Goal: Task Accomplishment & Management: Complete application form

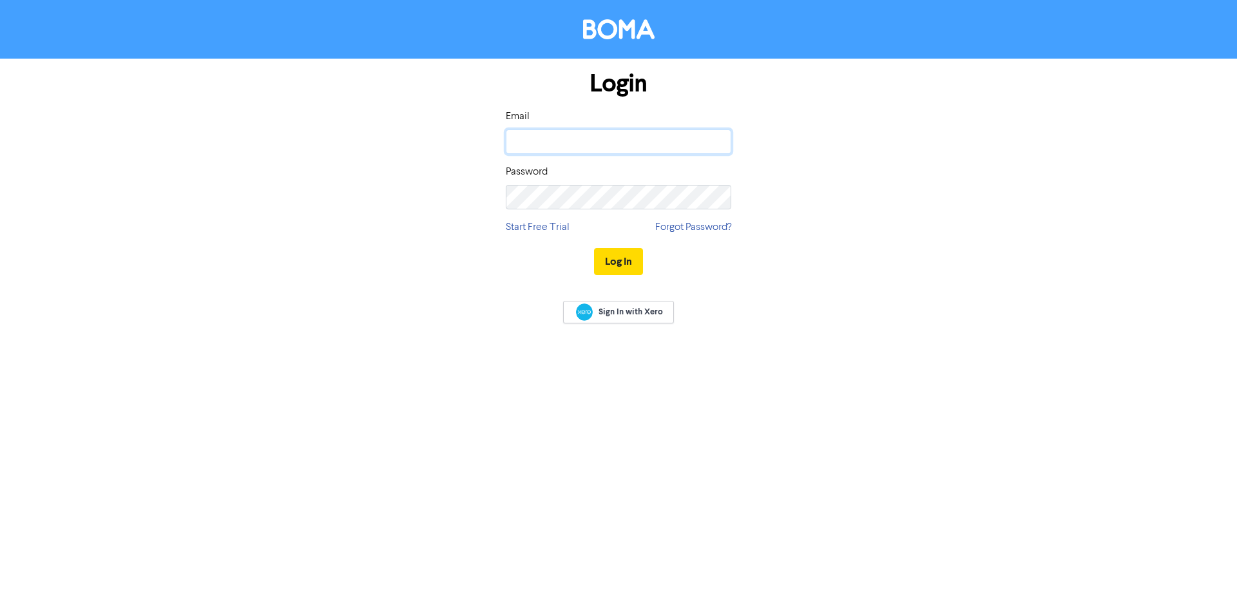
click at [539, 149] on input "email" at bounding box center [619, 142] width 226 height 24
type input "[PERSON_NAME][EMAIL_ADDRESS][DOMAIN_NAME]"
click at [594, 248] on button "Log In" at bounding box center [618, 261] width 49 height 27
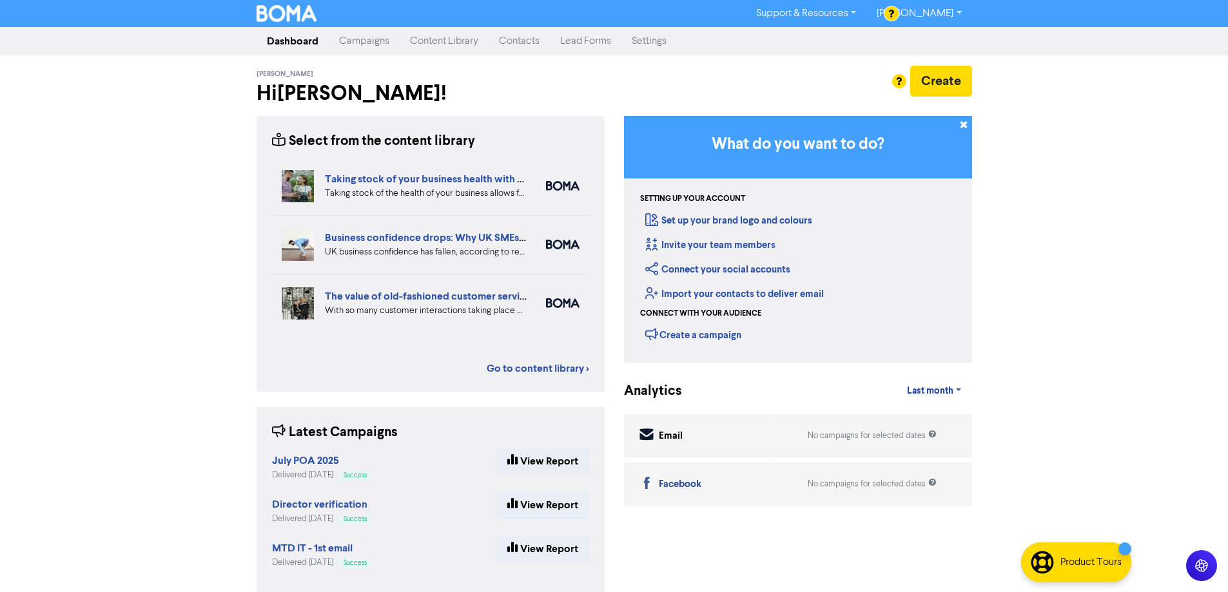
click at [506, 44] on link "Contacts" at bounding box center [518, 41] width 61 height 26
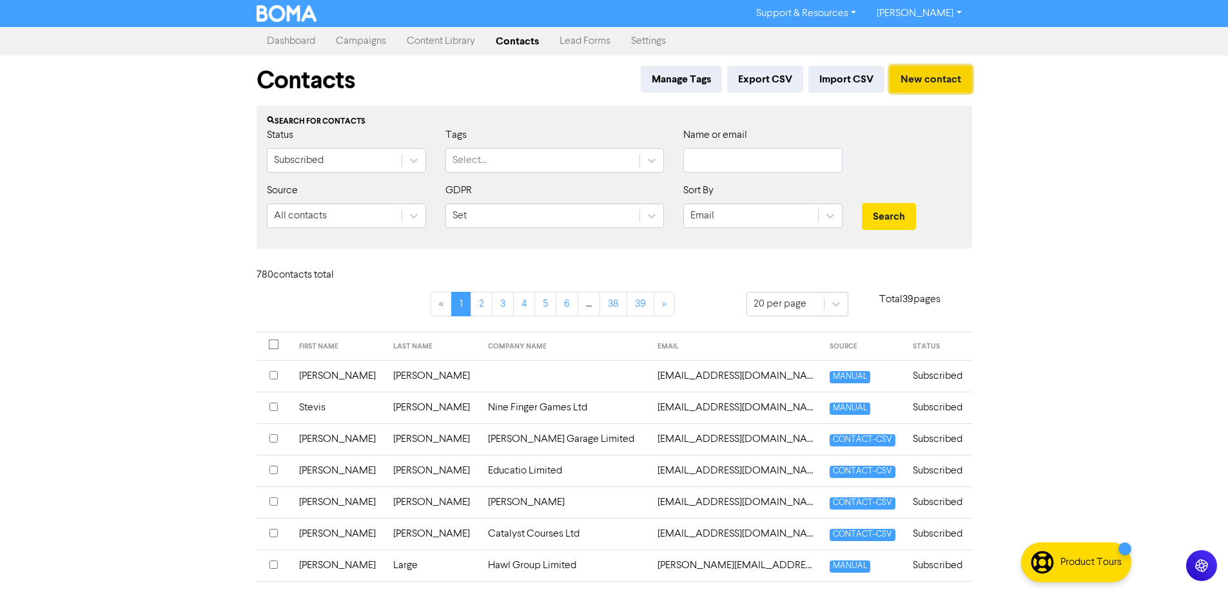
click at [932, 74] on button "New contact" at bounding box center [930, 79] width 82 height 27
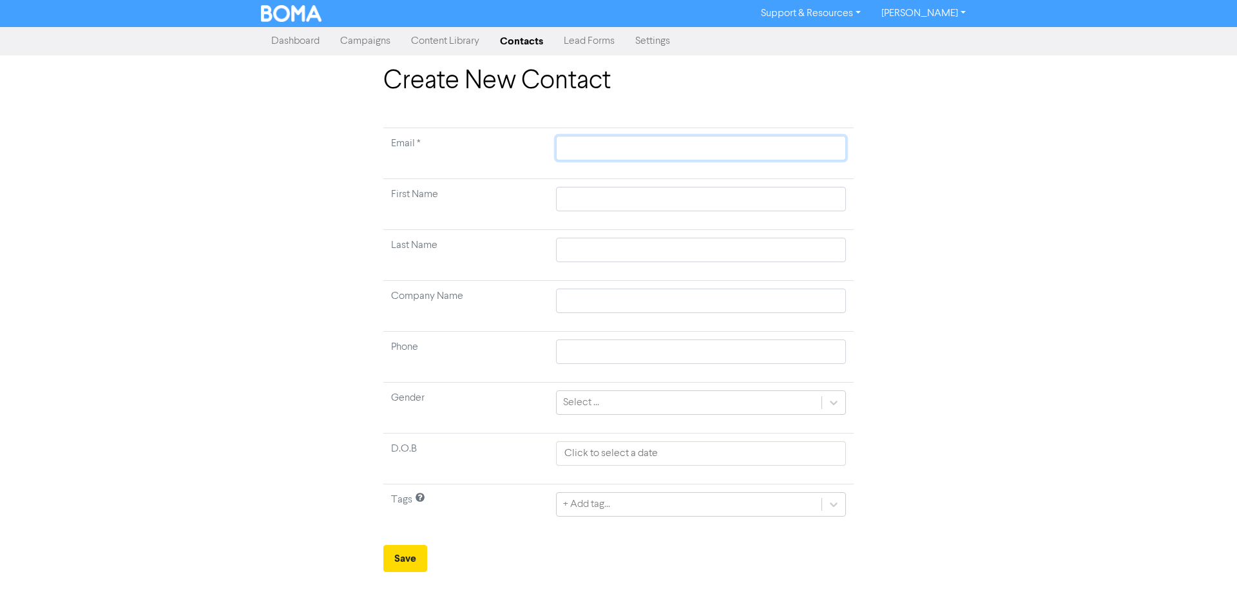
click at [566, 149] on input "text" at bounding box center [701, 148] width 290 height 24
paste input "[PERSON_NAME][EMAIL_ADDRESS][DOMAIN_NAME]"
type input "[PERSON_NAME][EMAIL_ADDRESS][DOMAIN_NAME]"
click at [578, 200] on input "text" at bounding box center [701, 199] width 290 height 24
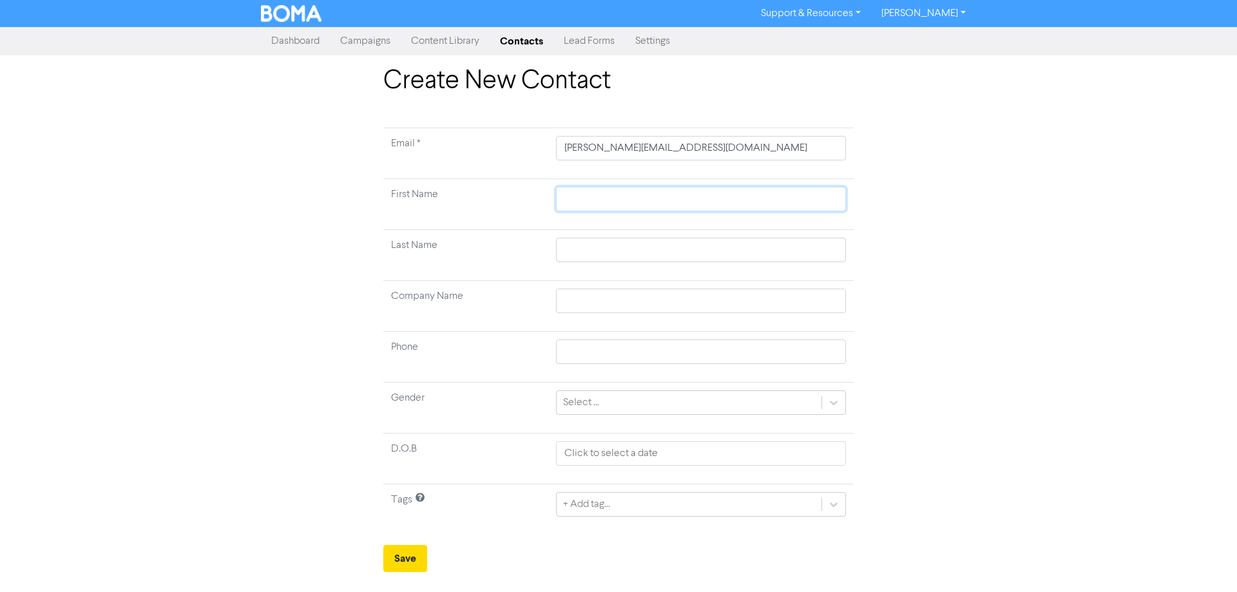
type input "C"
type input "Ca"
type input "Car"
type input "Caro"
type input "[PERSON_NAME]"
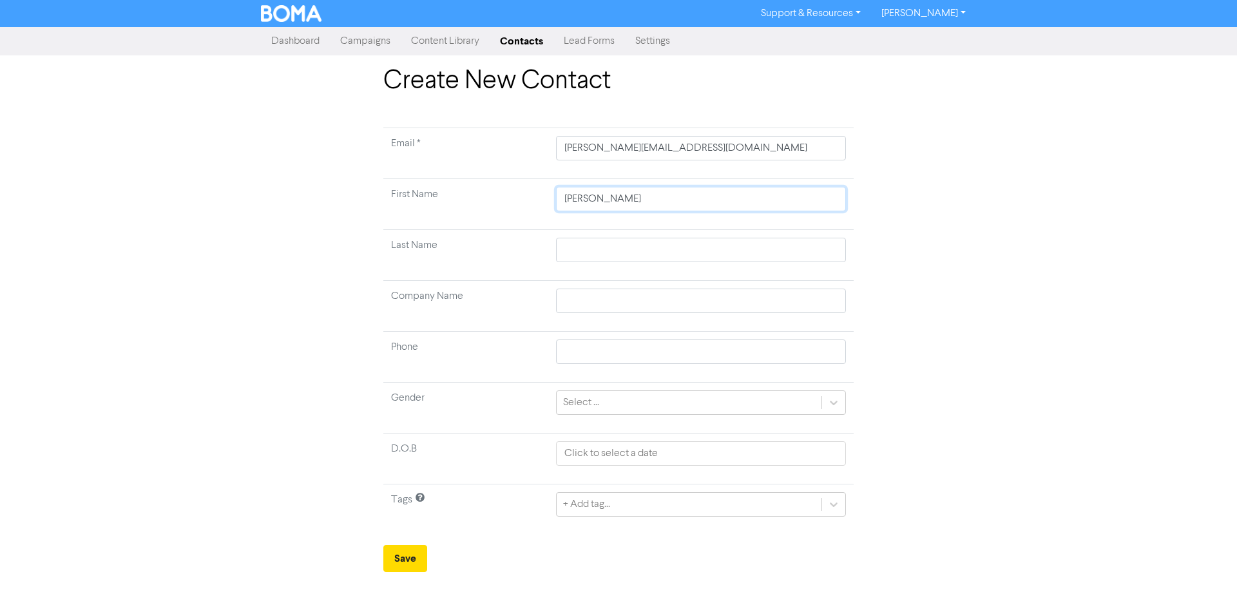
type input "Caroli"
type input "Carolin"
type input "[PERSON_NAME]"
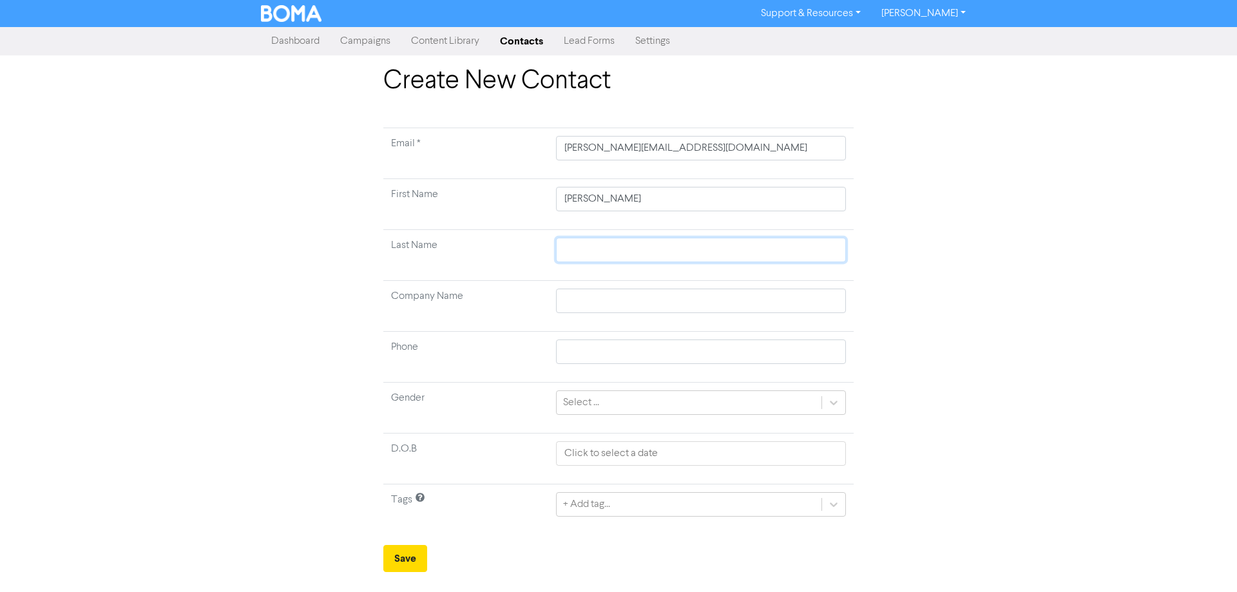
type input "W"
type input "WE"
type input "WEl"
type input "WEll"
type input "WEl"
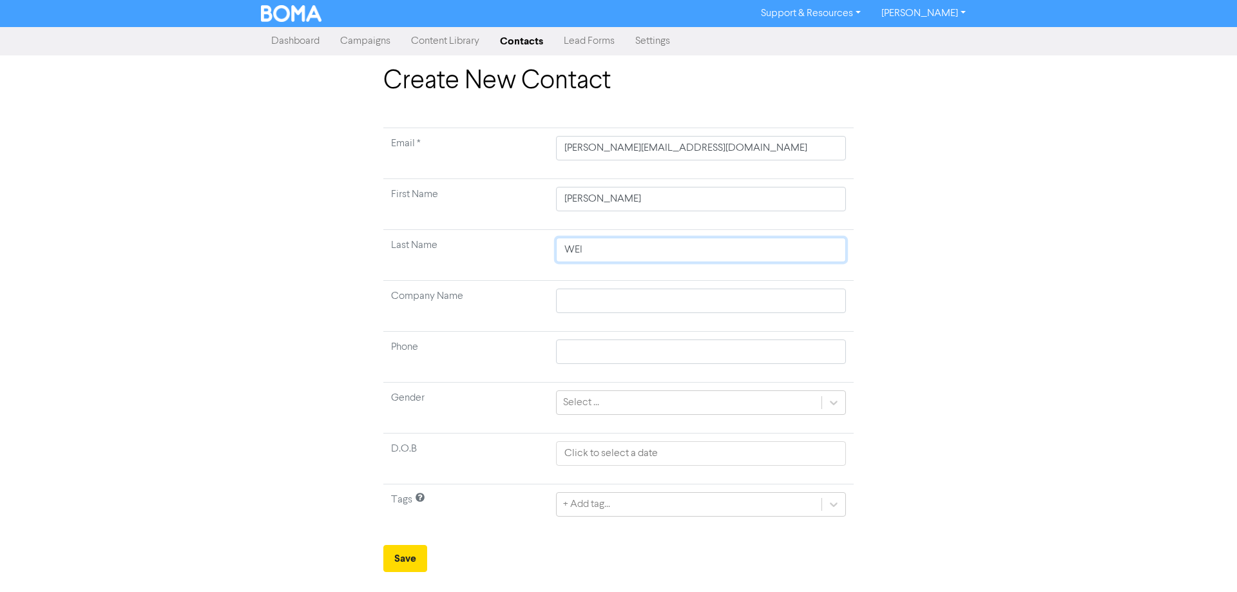
type input "WE"
type input "W"
type input "We"
type input "Wel"
type input "Well"
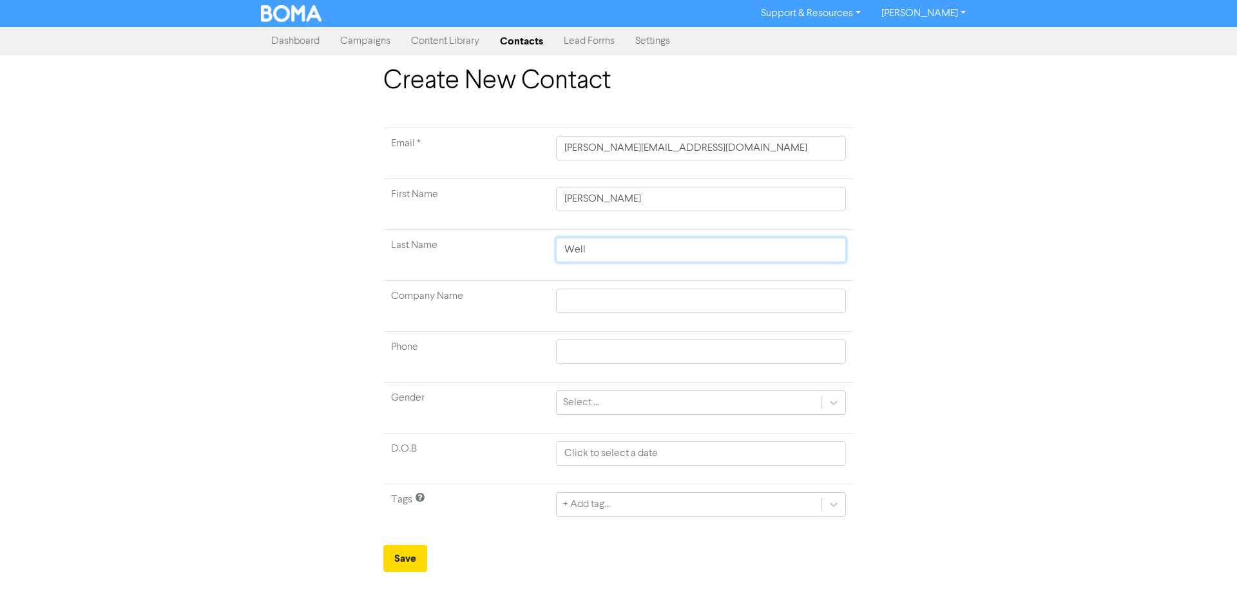
type input "[PERSON_NAME]"
click at [578, 311] on input "text" at bounding box center [701, 301] width 290 height 24
type input "C"
type input "Co"
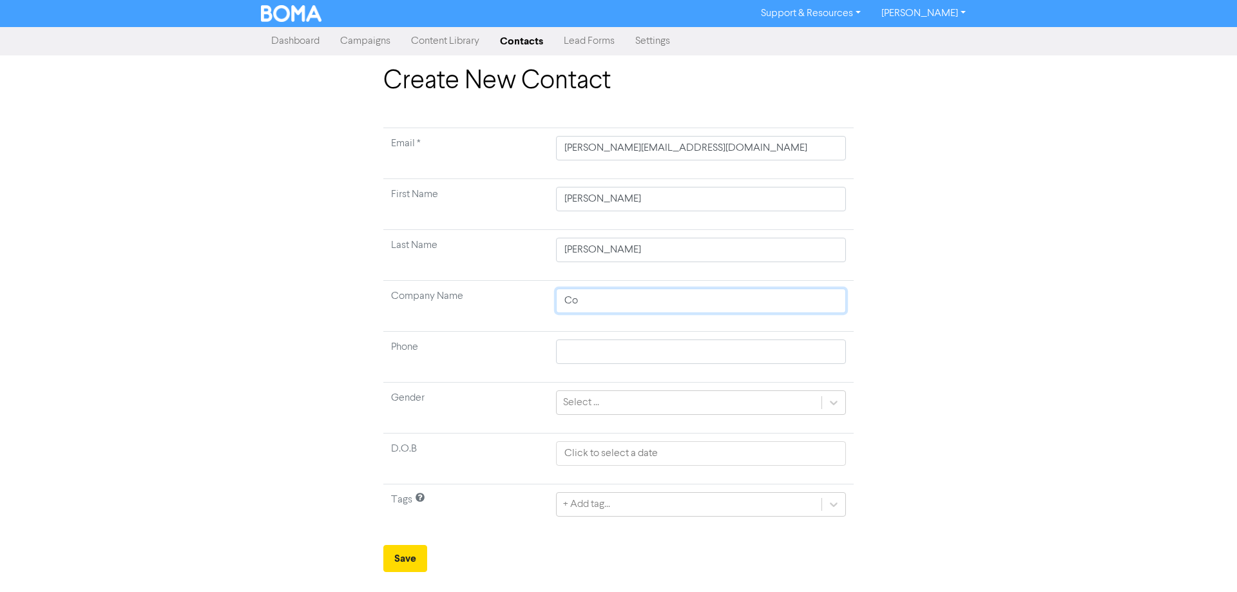
type input "Cop"
type input "Copy"
type input "Copy G"
type input "Copy Ge"
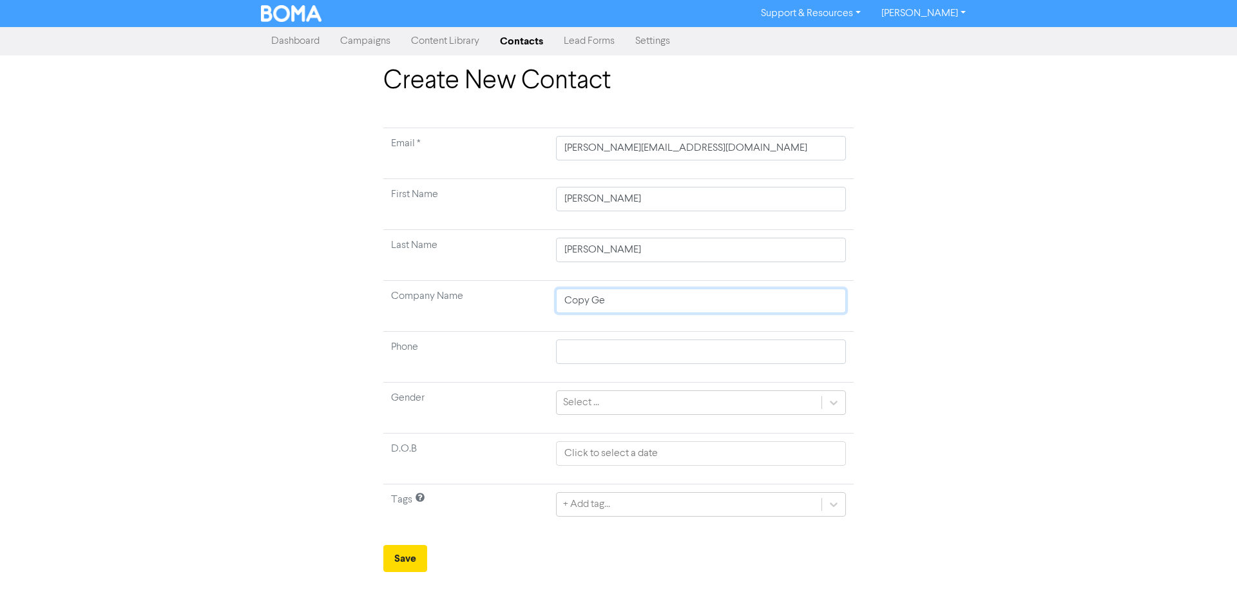
type input "Copy Gen"
type input "Copy Geni"
type input "Copy Genie"
type input "Copy Genie L"
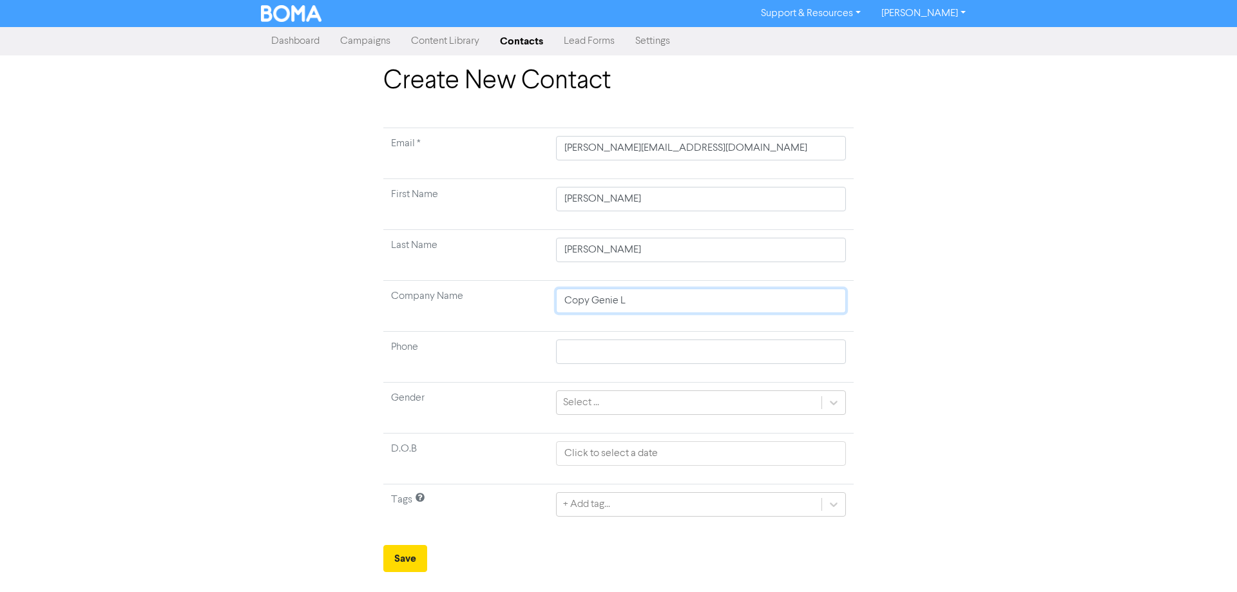
type input "Copy [PERSON_NAME]"
type input "Copy Genie Limit"
type input "Copy Genie Limite"
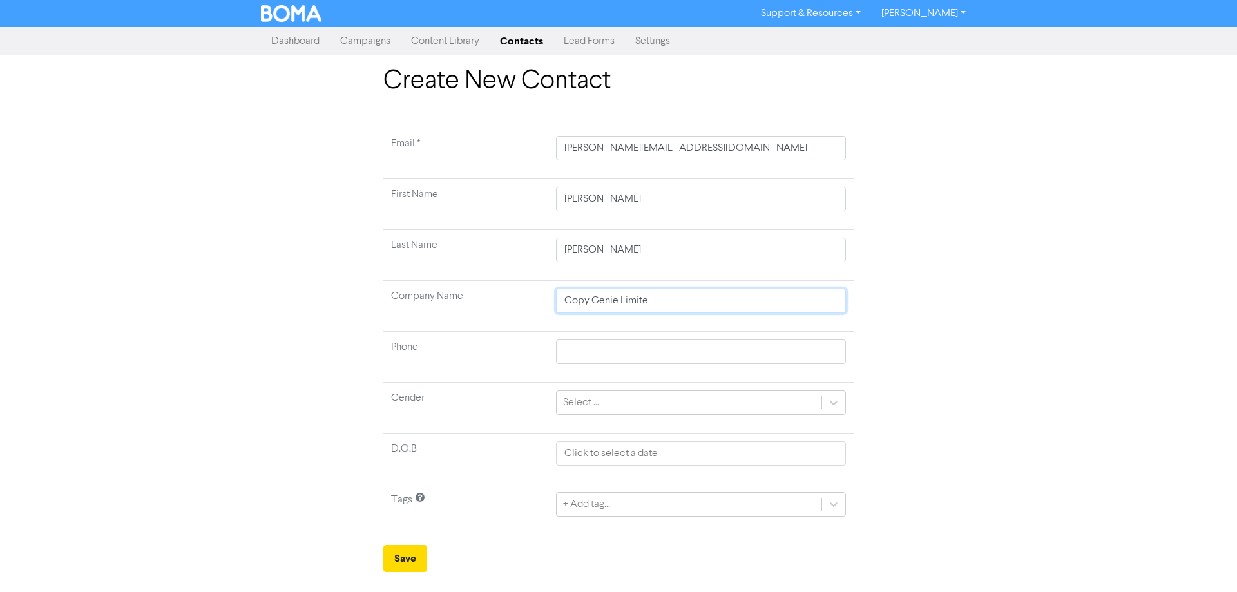
type input "Copy Genie Limited"
click at [833, 503] on div "+ Add tag..." at bounding box center [701, 504] width 290 height 24
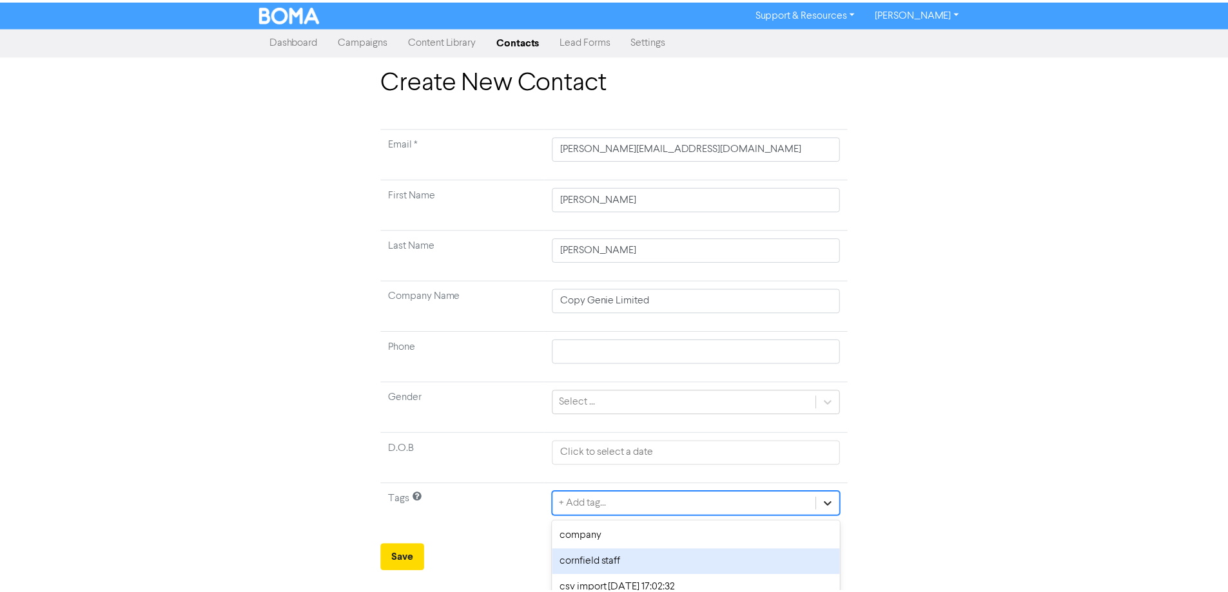
scroll to position [64, 0]
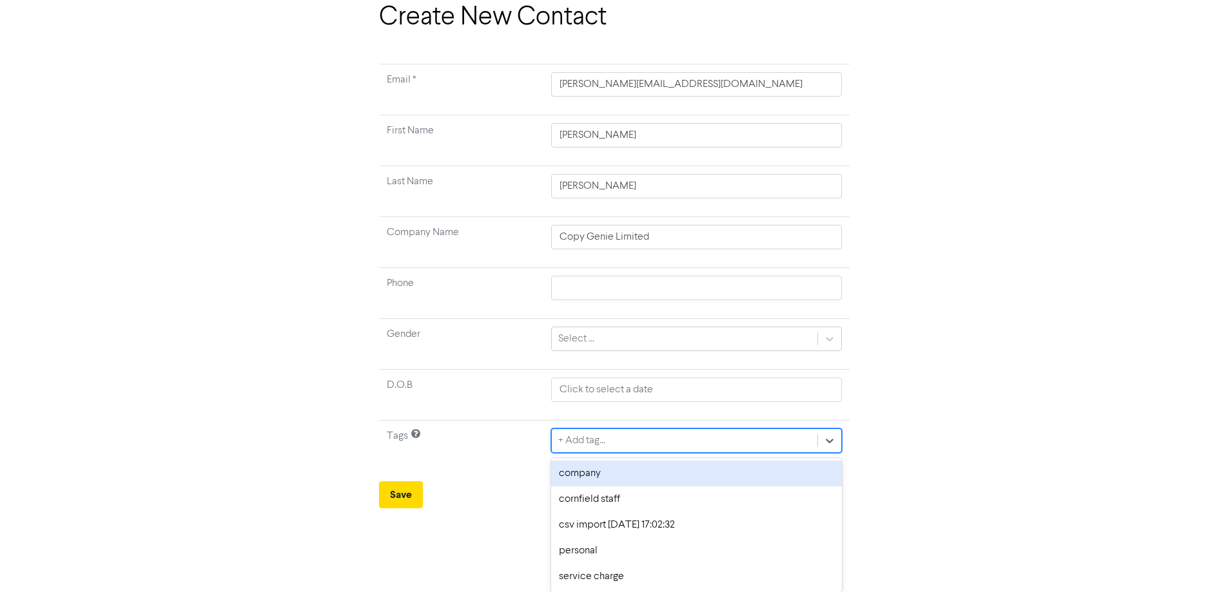
click at [579, 475] on div "company" at bounding box center [696, 474] width 290 height 26
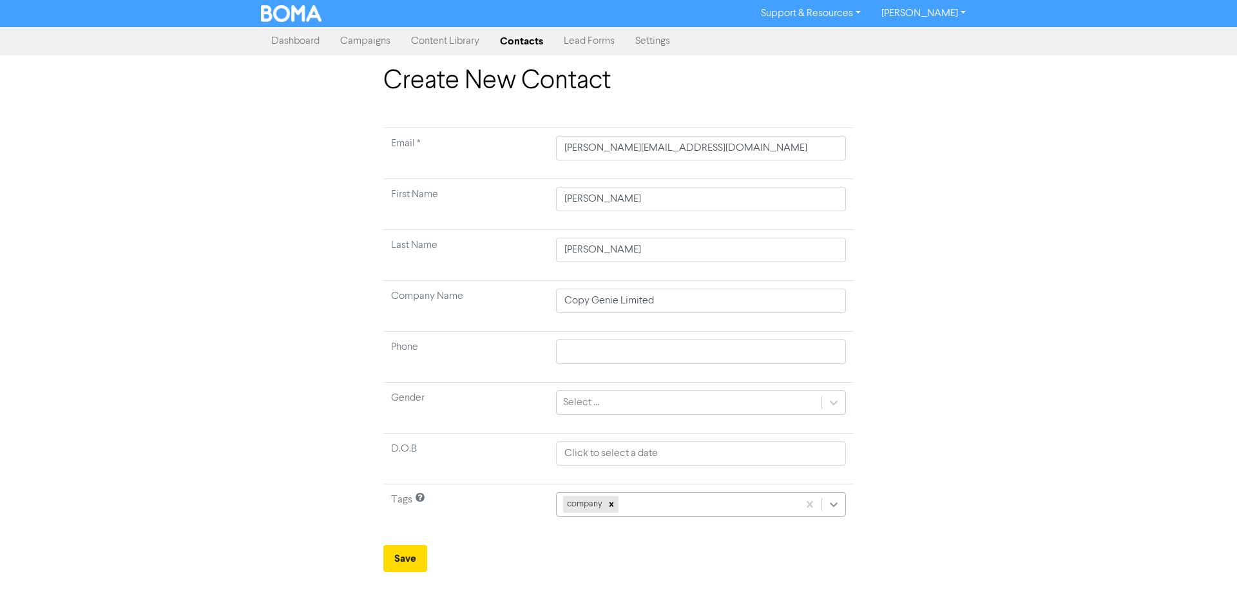
click at [840, 505] on div "company" at bounding box center [701, 504] width 290 height 24
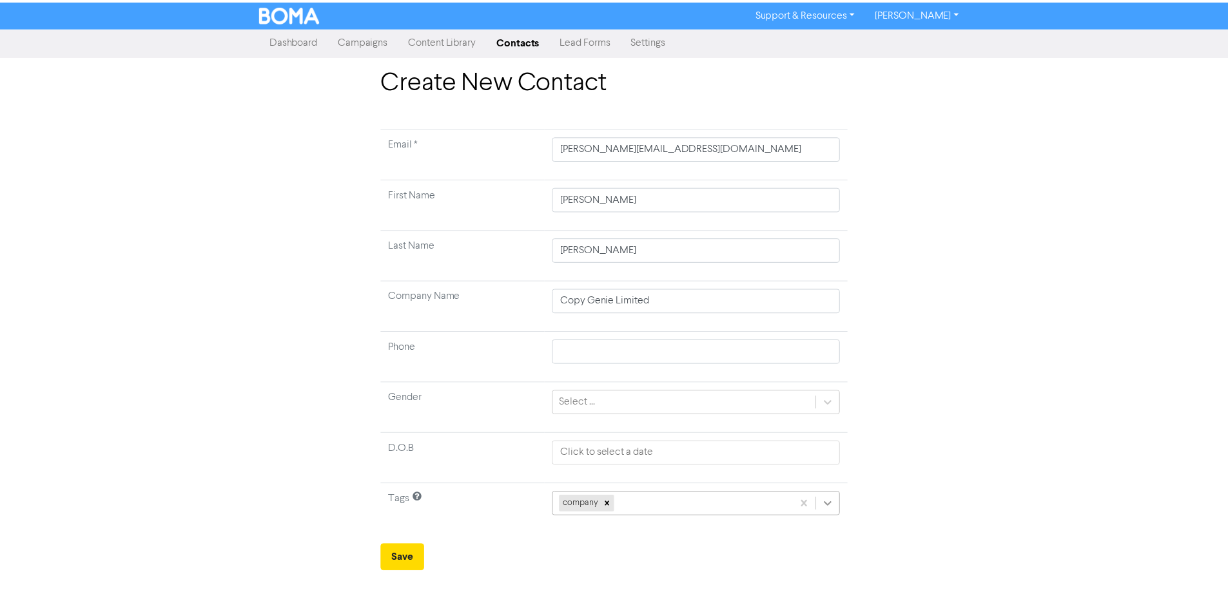
scroll to position [38, 0]
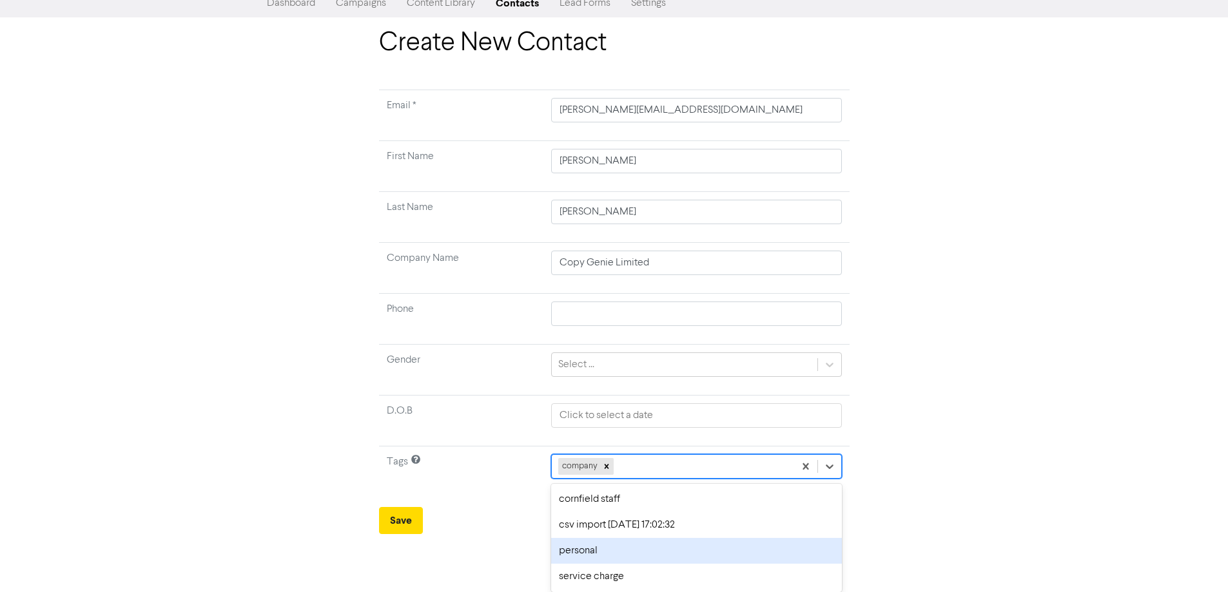
click at [561, 553] on div "personal" at bounding box center [696, 551] width 290 height 26
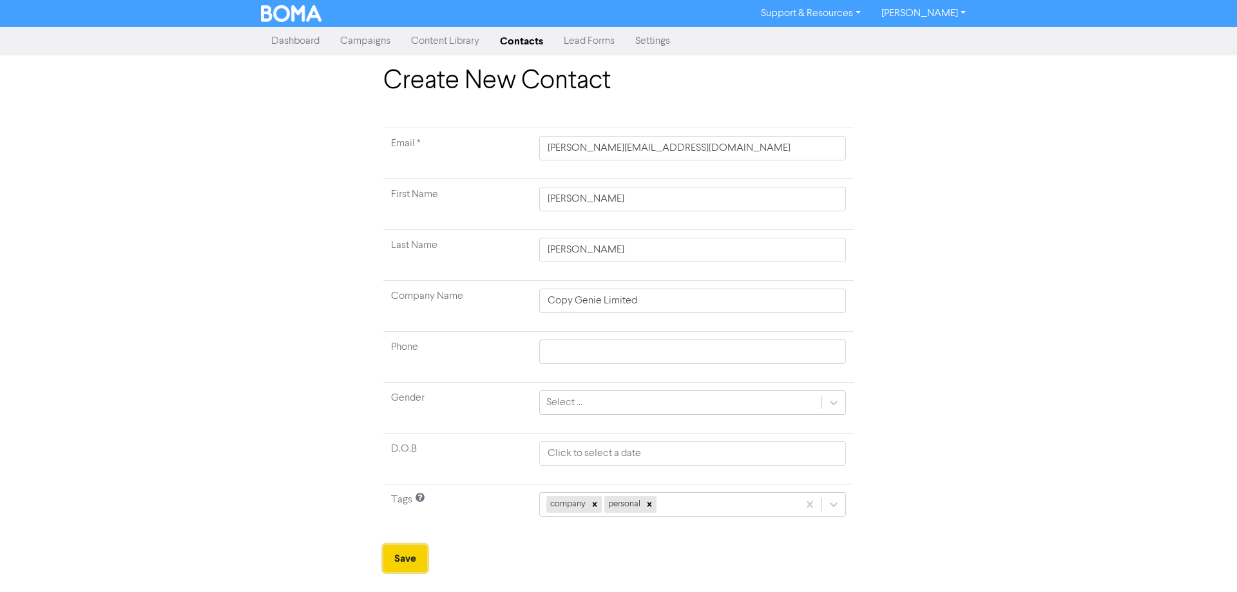
click at [397, 564] on button "Save" at bounding box center [405, 558] width 44 height 27
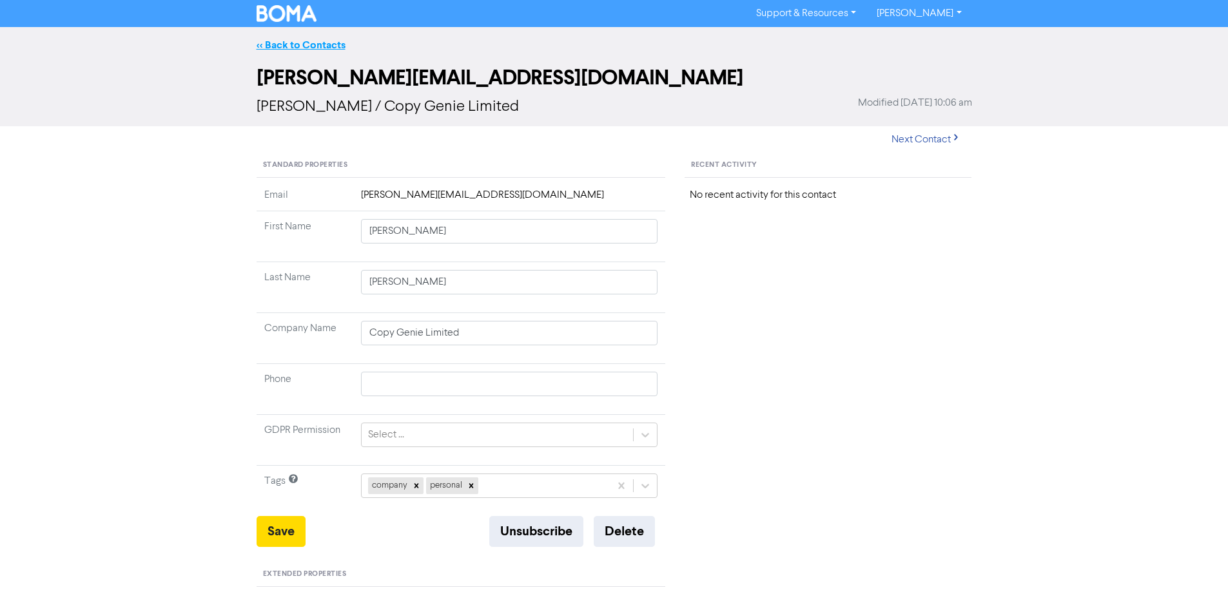
click at [290, 44] on link "<< Back to Contacts" at bounding box center [300, 45] width 89 height 13
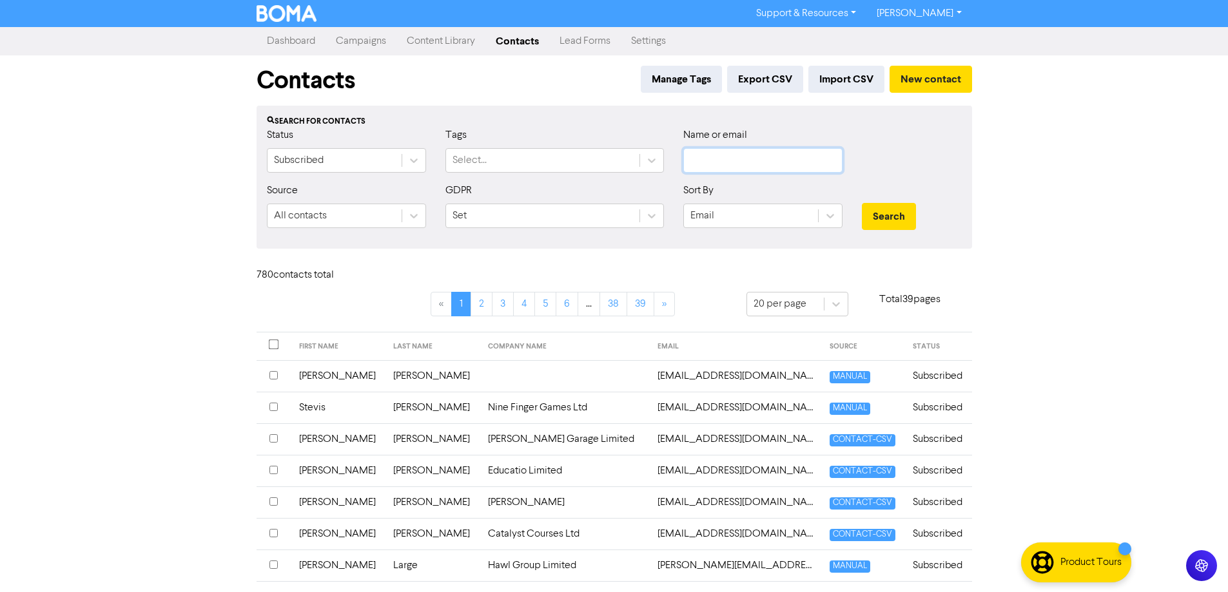
click at [747, 158] on input "text" at bounding box center [762, 160] width 159 height 24
click at [310, 155] on div "Subscribed" at bounding box center [299, 160] width 50 height 15
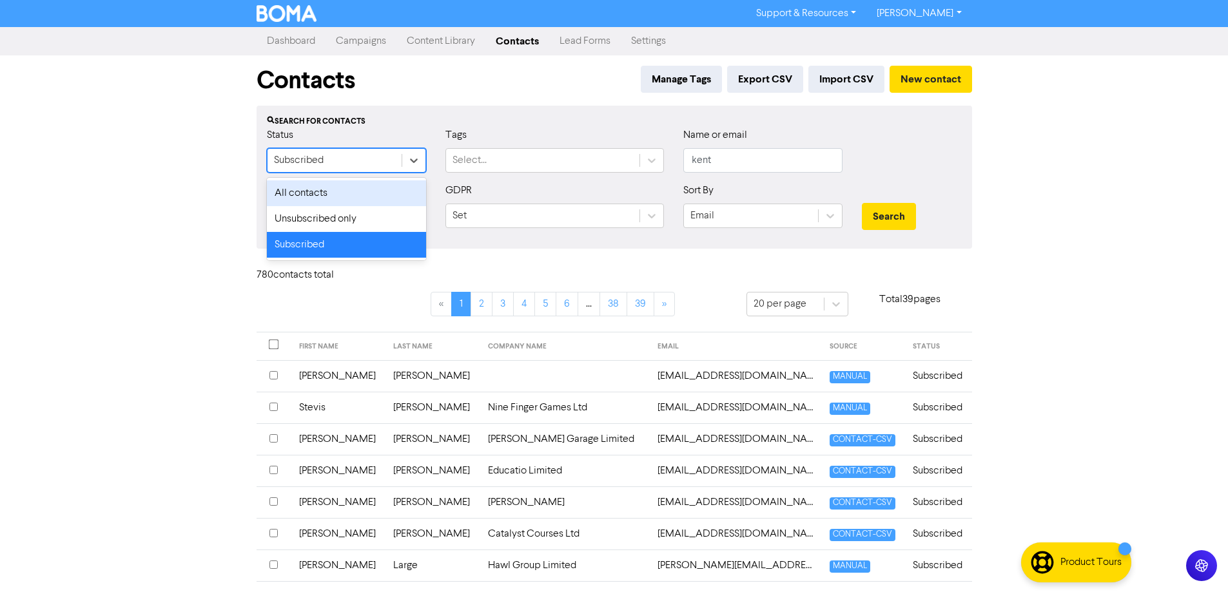
click at [316, 195] on div "All contacts" at bounding box center [346, 193] width 159 height 26
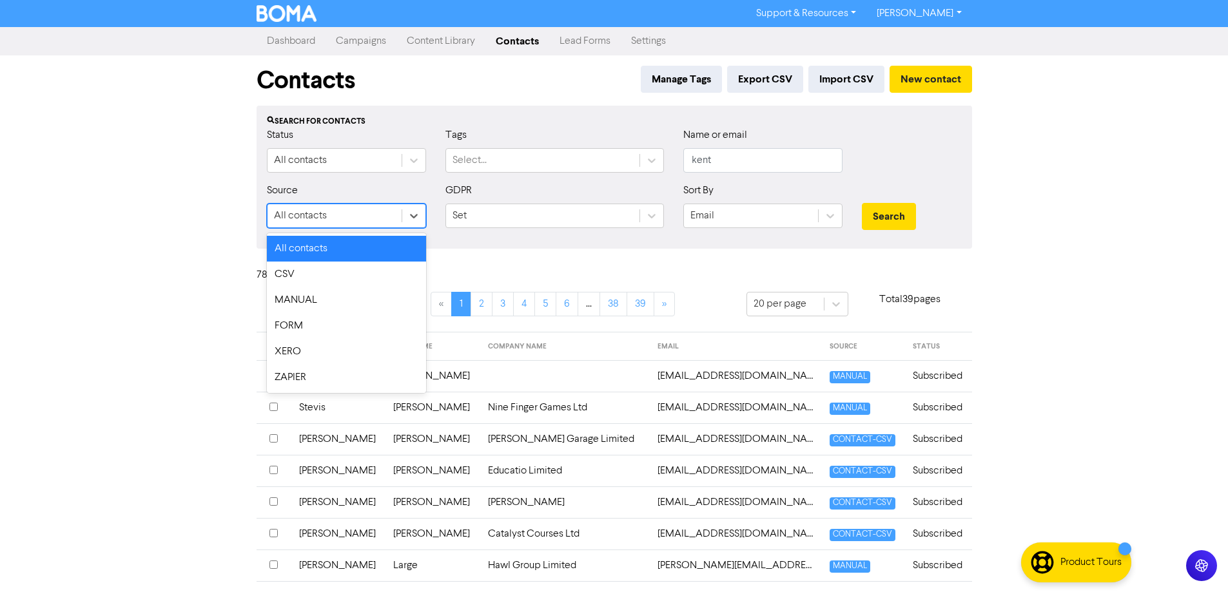
click at [345, 217] on div "All contacts" at bounding box center [334, 215] width 134 height 23
drag, startPoint x: 345, startPoint y: 217, endPoint x: 376, endPoint y: 215, distance: 31.0
click at [343, 217] on div "All contacts" at bounding box center [334, 215] width 134 height 23
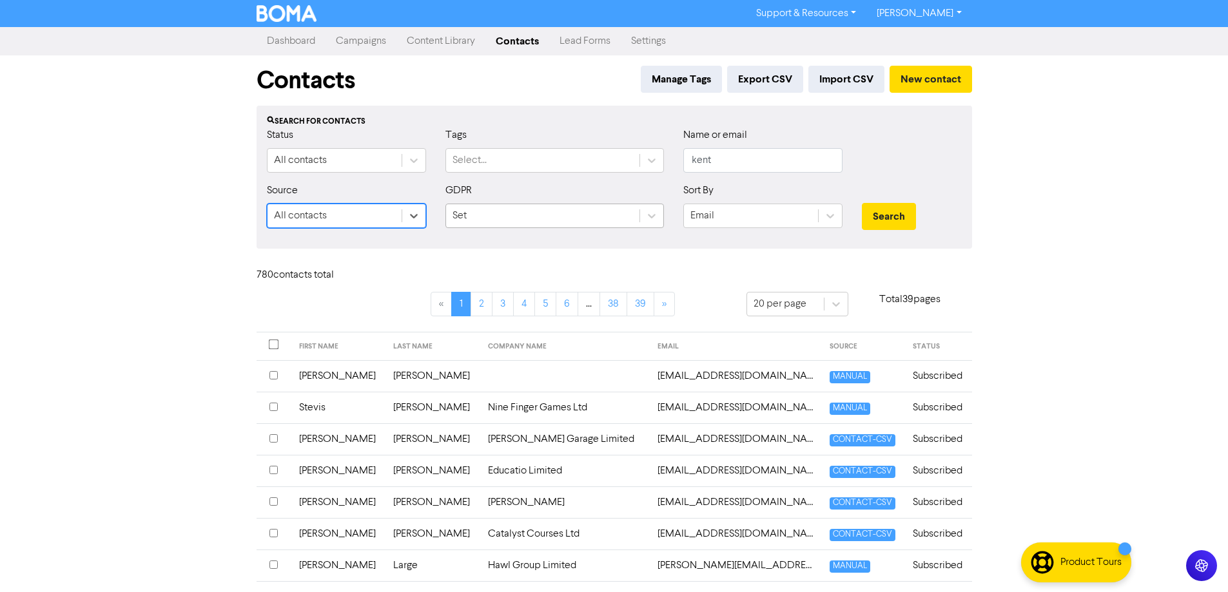
click at [494, 227] on div "Set" at bounding box center [542, 215] width 193 height 23
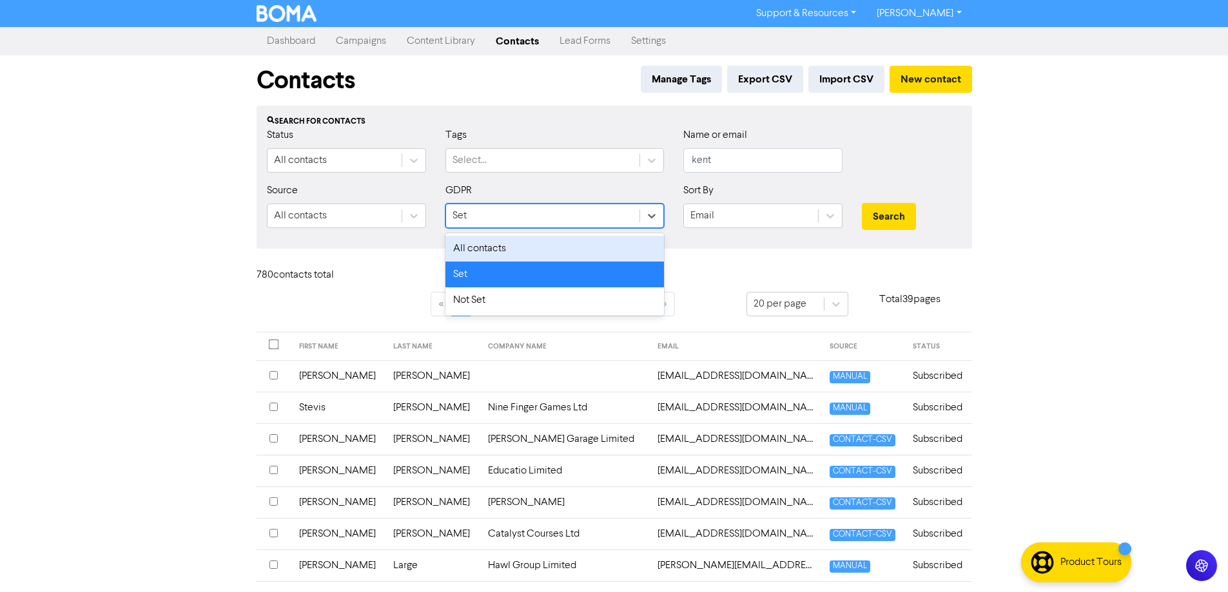
click at [496, 244] on div "All contacts" at bounding box center [554, 249] width 218 height 26
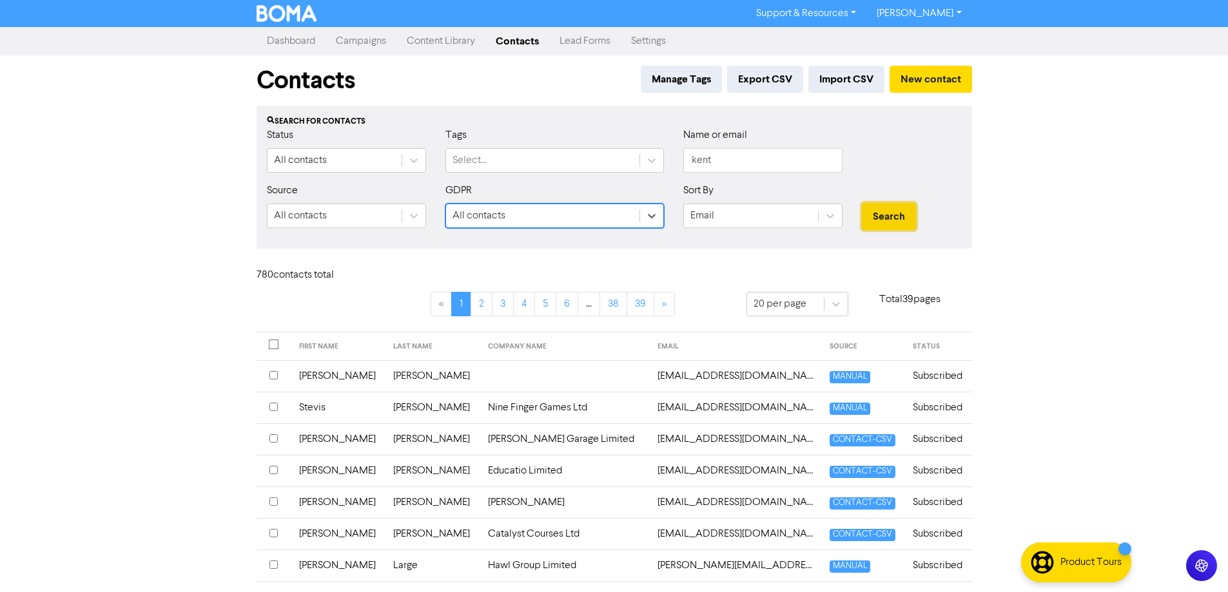
click at [879, 215] on button "Search" at bounding box center [889, 216] width 54 height 27
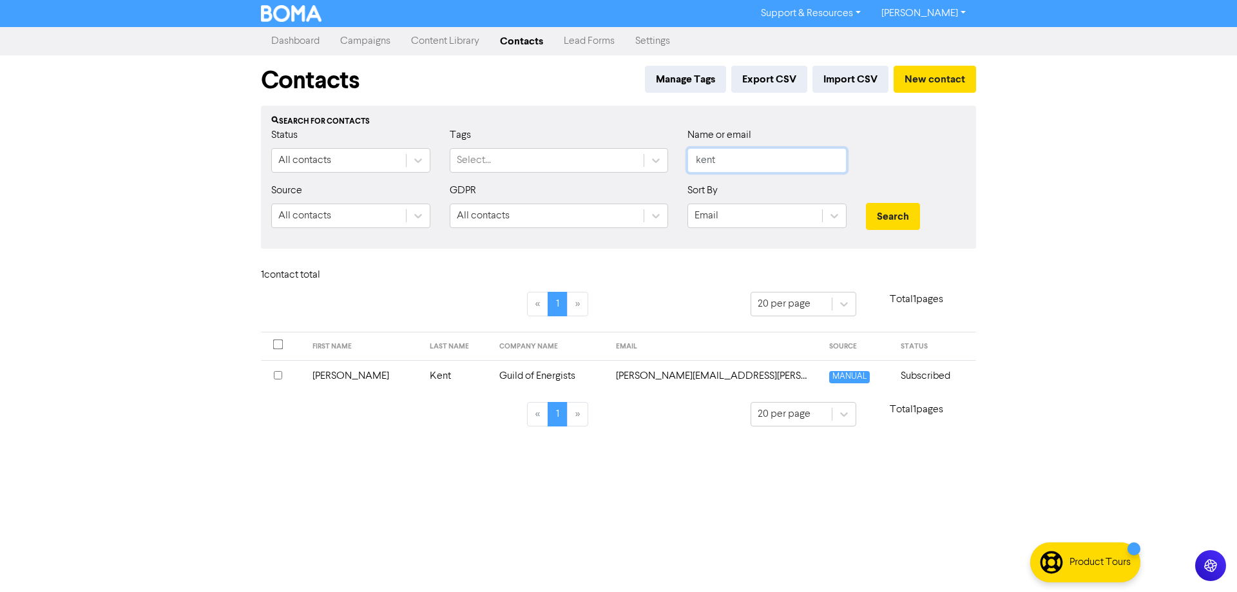
drag, startPoint x: 726, startPoint y: 160, endPoint x: 680, endPoint y: 153, distance: 46.4
click at [680, 153] on div "Name or email [PERSON_NAME]" at bounding box center [767, 155] width 178 height 55
click at [866, 203] on button "Search" at bounding box center [893, 216] width 54 height 27
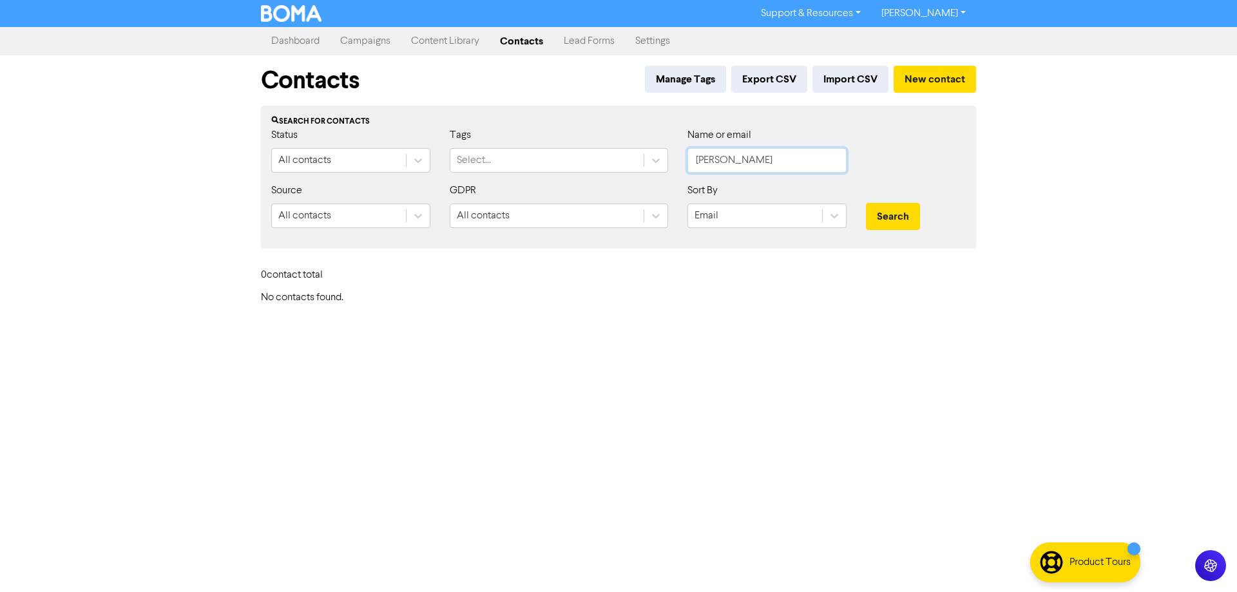
type input "[PERSON_NAME]"
click at [866, 203] on button "Search" at bounding box center [893, 216] width 54 height 27
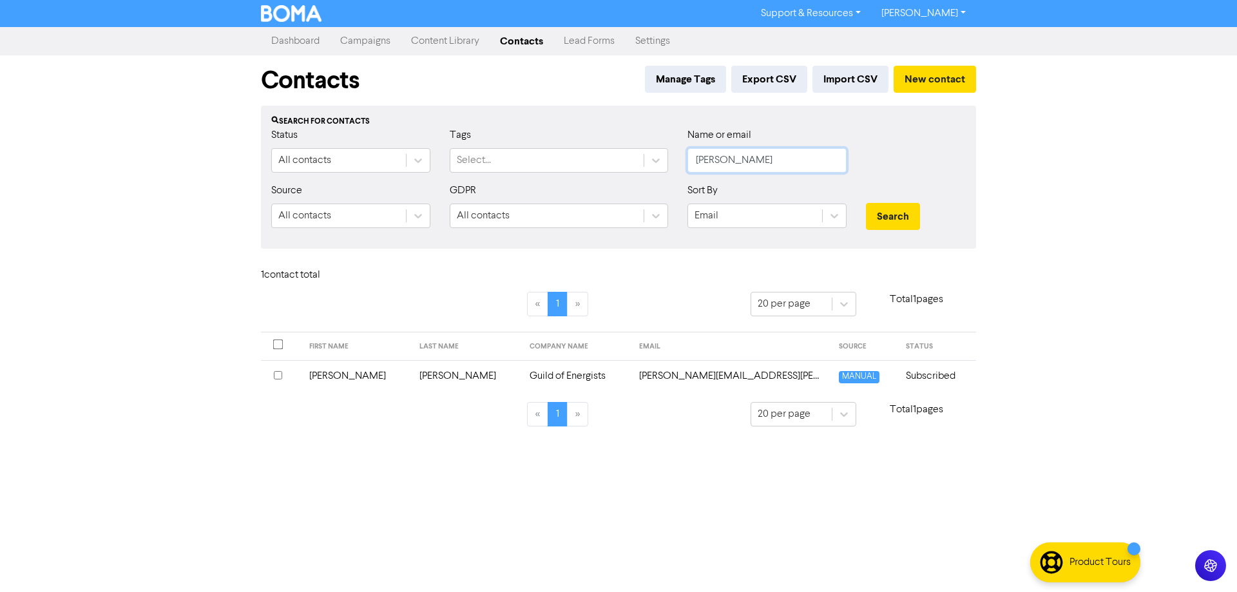
drag, startPoint x: 736, startPoint y: 161, endPoint x: 675, endPoint y: 161, distance: 60.6
click at [675, 161] on div "Status All contacts Tags Select... Name or email [PERSON_NAME]" at bounding box center [619, 155] width 714 height 55
click at [866, 203] on button "Search" at bounding box center [893, 216] width 54 height 27
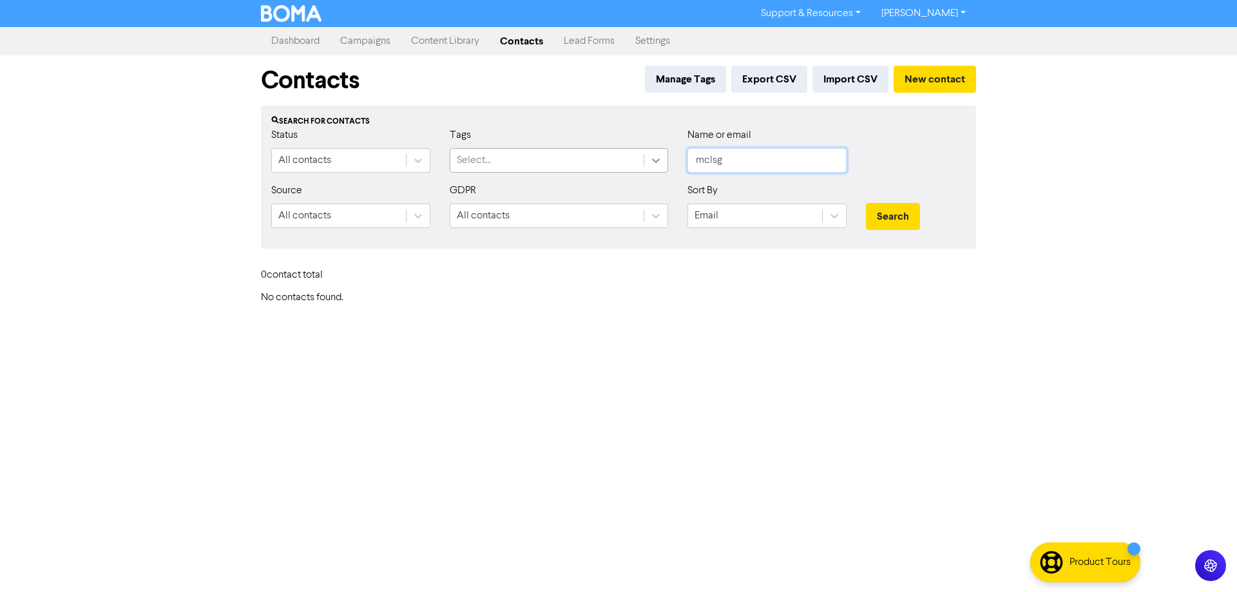
drag, startPoint x: 683, startPoint y: 162, endPoint x: 644, endPoint y: 154, distance: 39.4
click at [644, 154] on div "Status All contacts Tags Select... Name or email mclsg" at bounding box center [619, 155] width 714 height 55
click at [866, 203] on button "Search" at bounding box center [893, 216] width 54 height 27
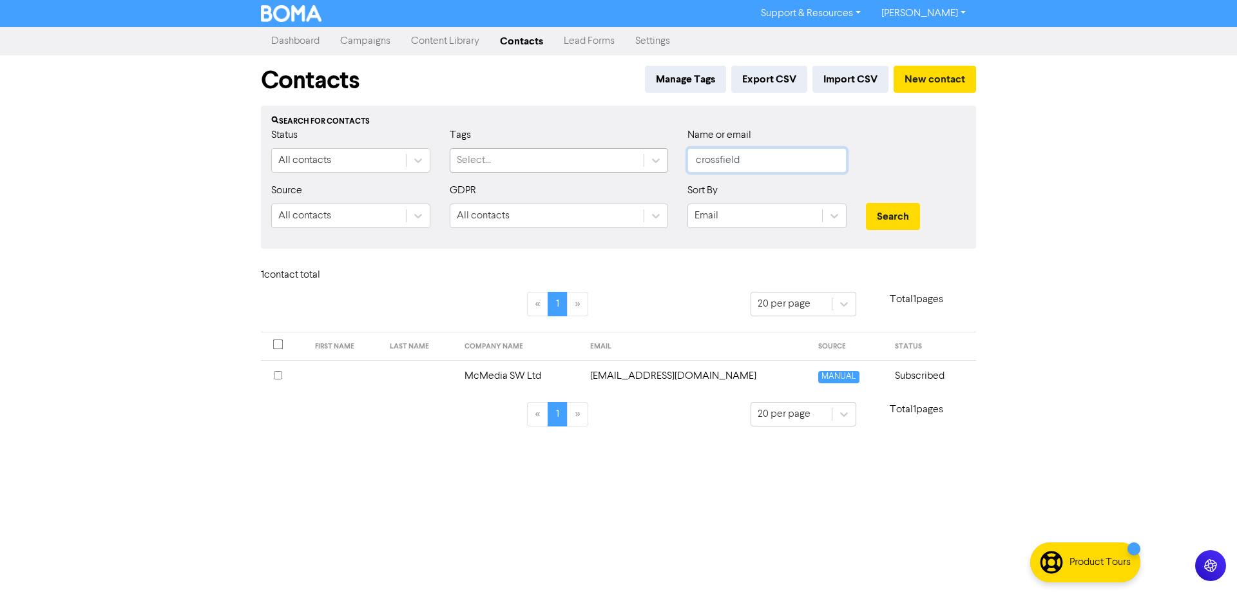
drag, startPoint x: 755, startPoint y: 159, endPoint x: 642, endPoint y: 158, distance: 112.1
click at [642, 158] on div "Status All contacts Tags Select... Name or email crossfield" at bounding box center [619, 155] width 714 height 55
type input "a"
type input "[PERSON_NAME]"
click at [866, 203] on button "Search" at bounding box center [893, 216] width 54 height 27
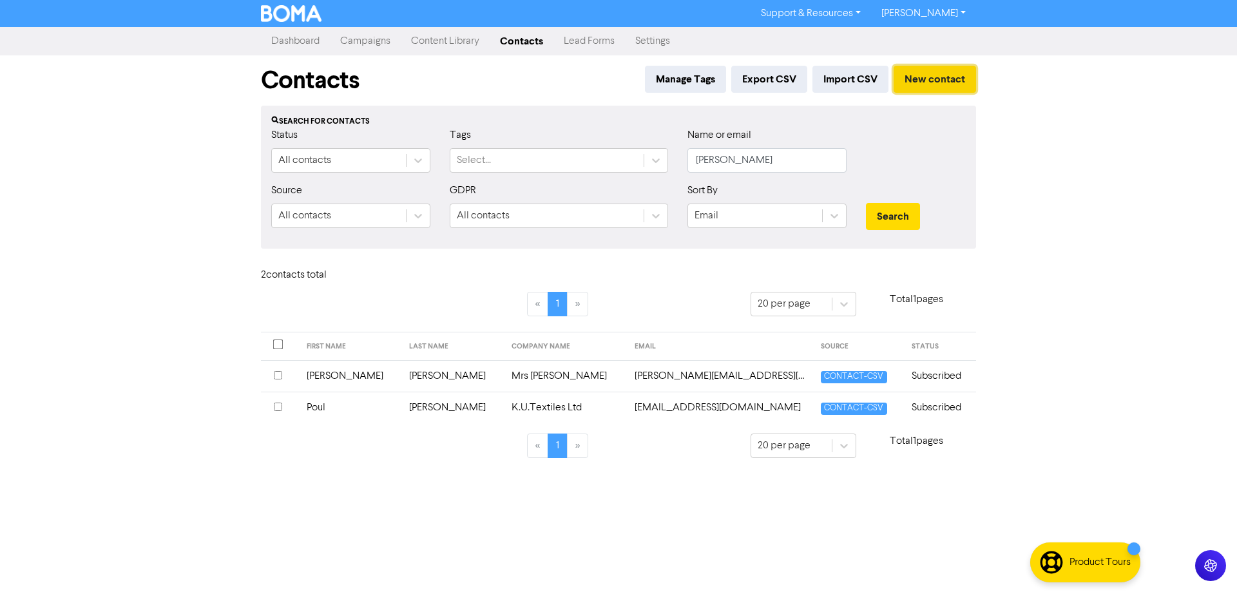
click at [943, 79] on button "New contact" at bounding box center [935, 79] width 82 height 27
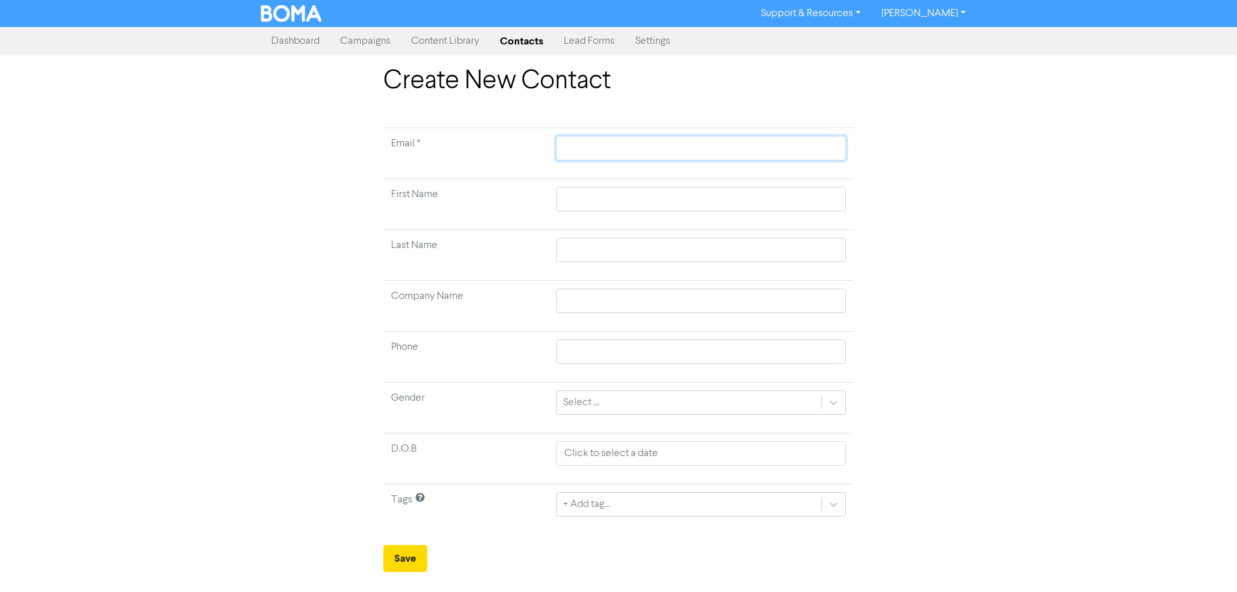
click at [623, 155] on input "text" at bounding box center [701, 148] width 290 height 24
paste input "[PERSON_NAME][EMAIL_ADDRESS][PERSON_NAME][DOMAIN_NAME]"
type input "[PERSON_NAME][EMAIL_ADDRESS][PERSON_NAME][DOMAIN_NAME]"
click at [573, 188] on input "text" at bounding box center [701, 199] width 290 height 24
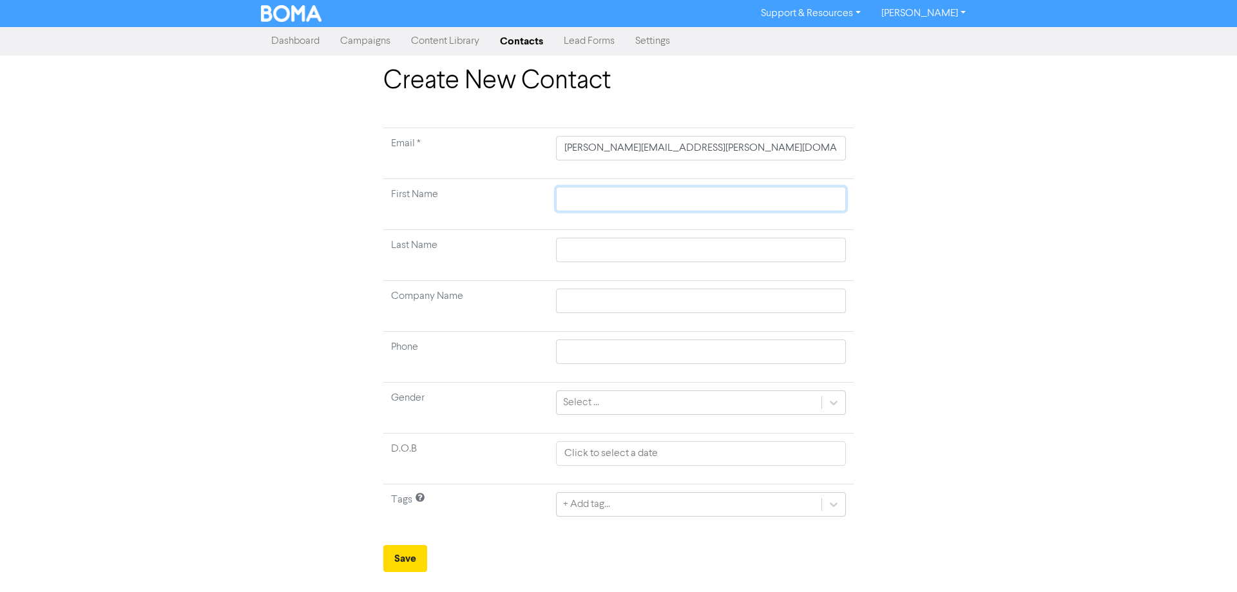
type input "Y"
type input "Yv"
type input "Yvo"
type input "[PERSON_NAME]"
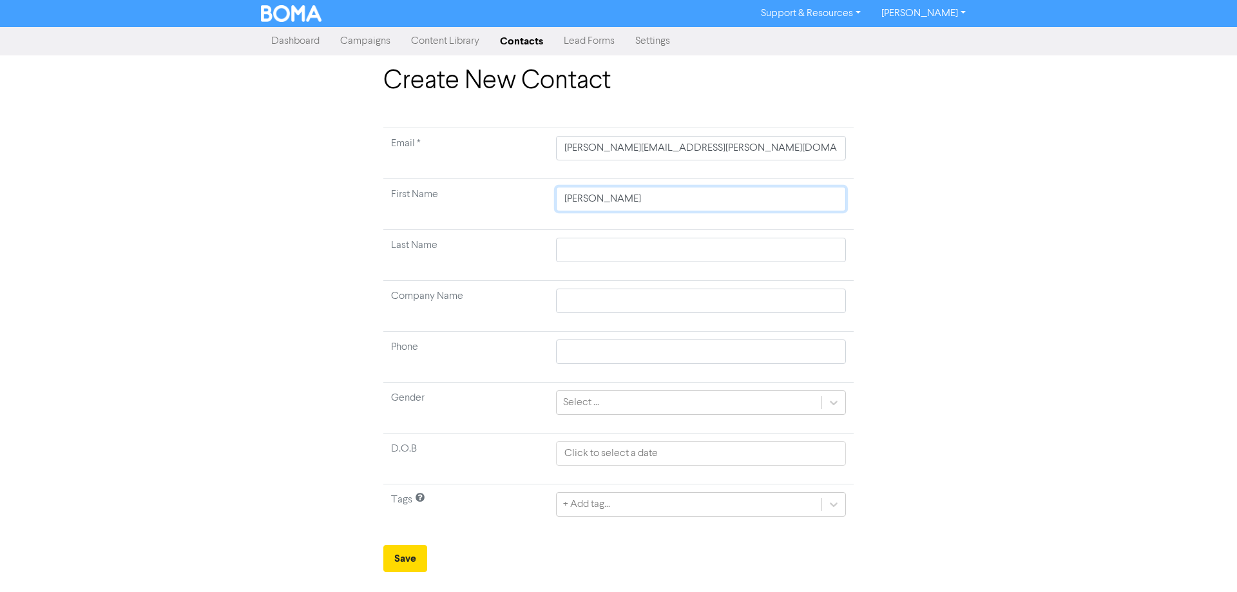
type input "[PERSON_NAME]"
type input "W"
type input "We"
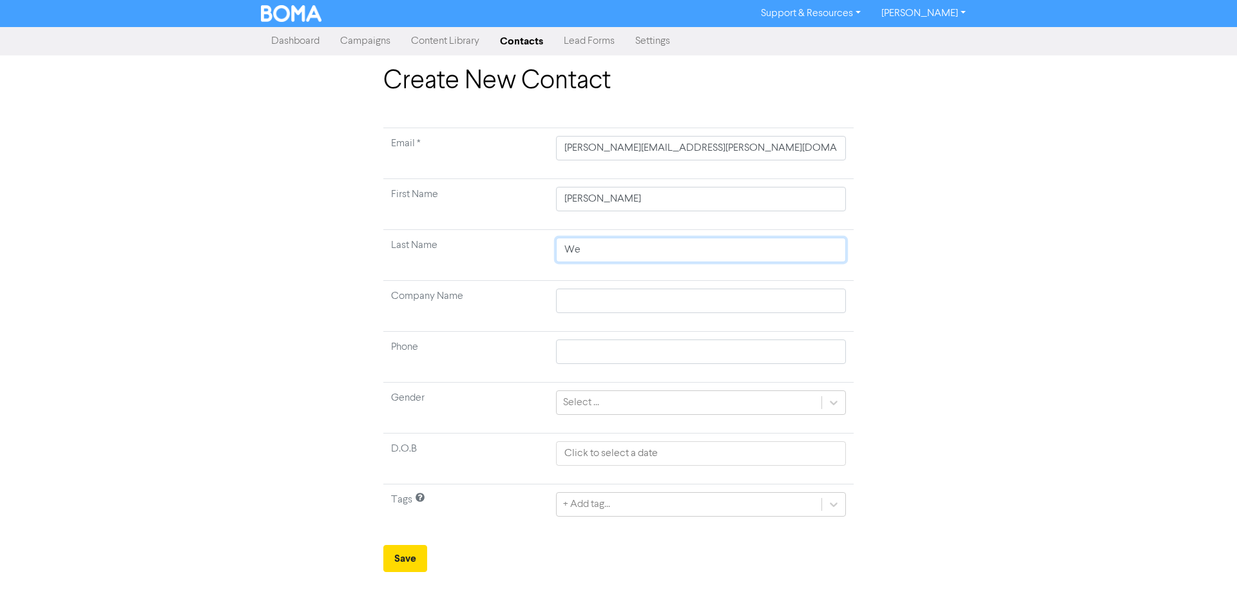
type input "[PERSON_NAME]"
click at [829, 492] on td "+ Add tag..." at bounding box center [700, 510] width 305 height 51
click at [833, 510] on div "+ Add tag..." at bounding box center [701, 504] width 290 height 24
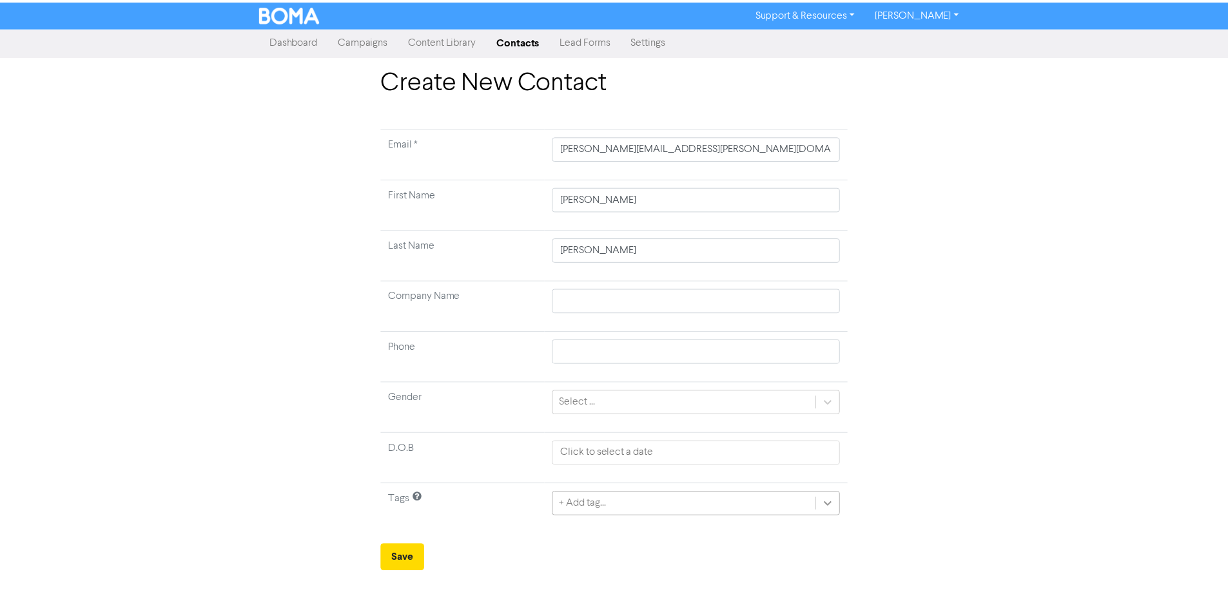
scroll to position [64, 0]
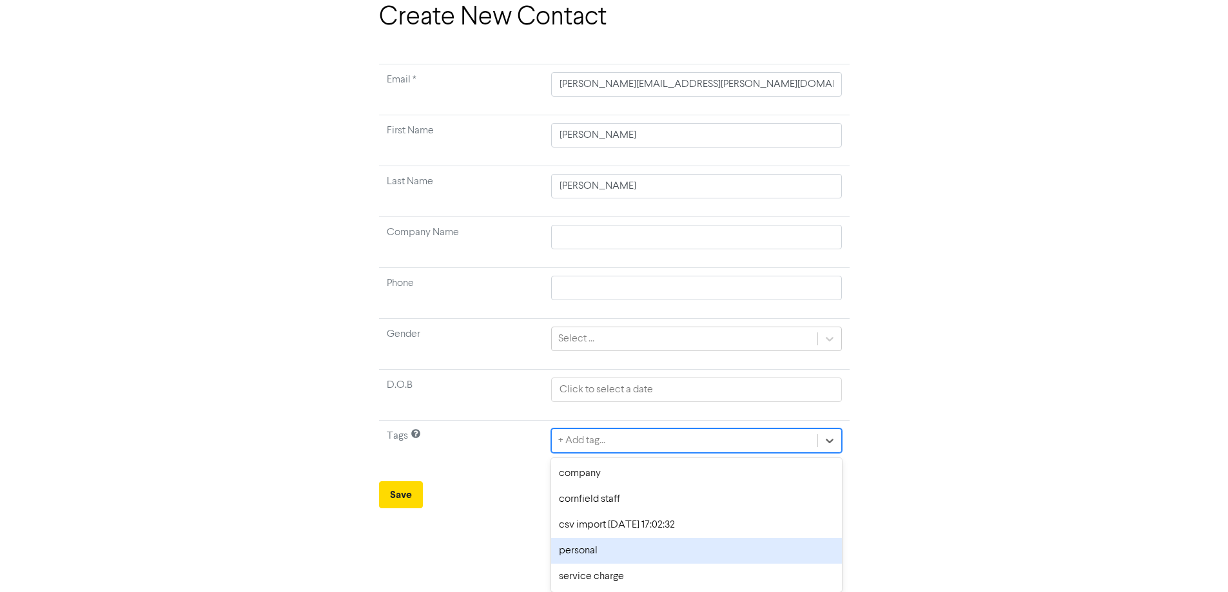
click at [592, 549] on div "personal" at bounding box center [696, 551] width 290 height 26
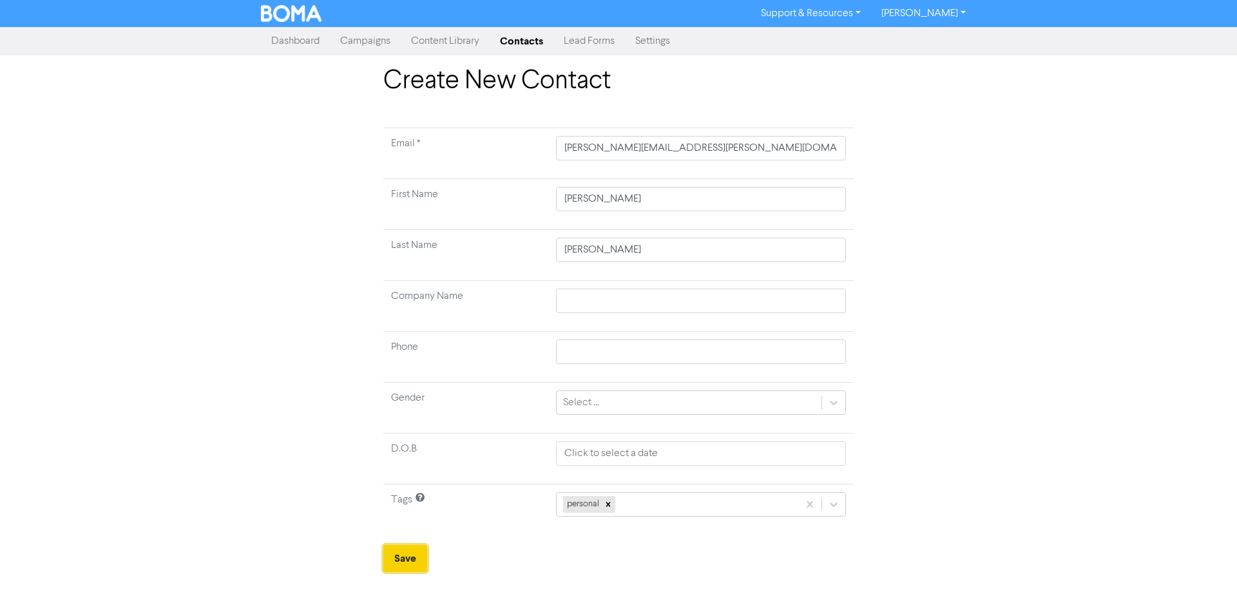
click at [400, 550] on button "Save" at bounding box center [405, 558] width 44 height 27
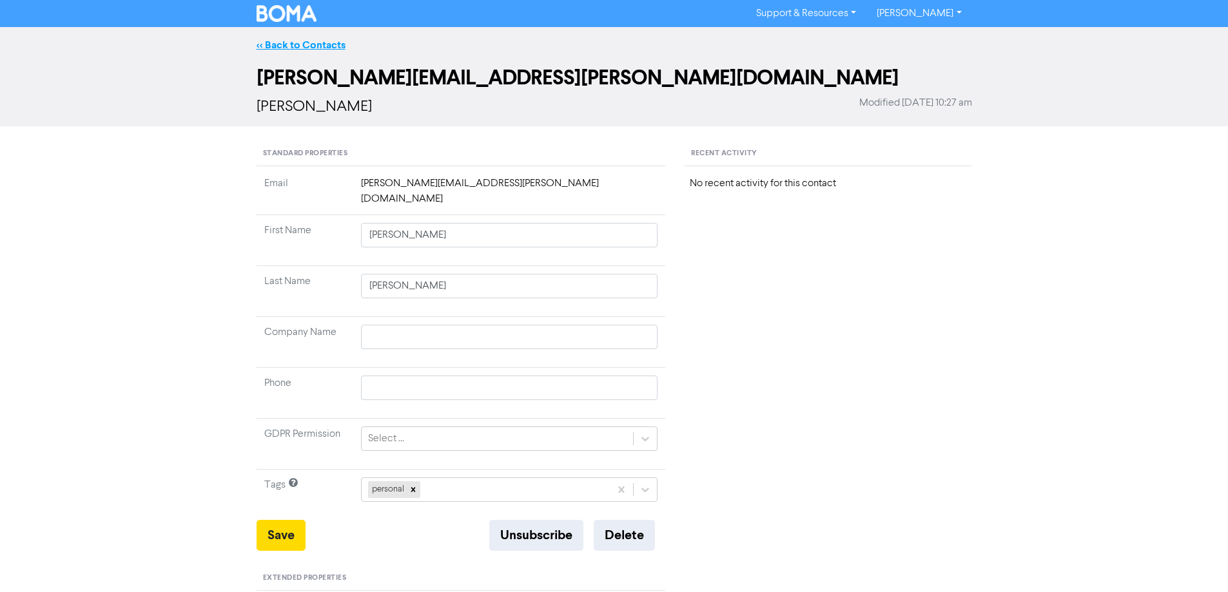
click at [297, 46] on link "<< Back to Contacts" at bounding box center [300, 45] width 89 height 13
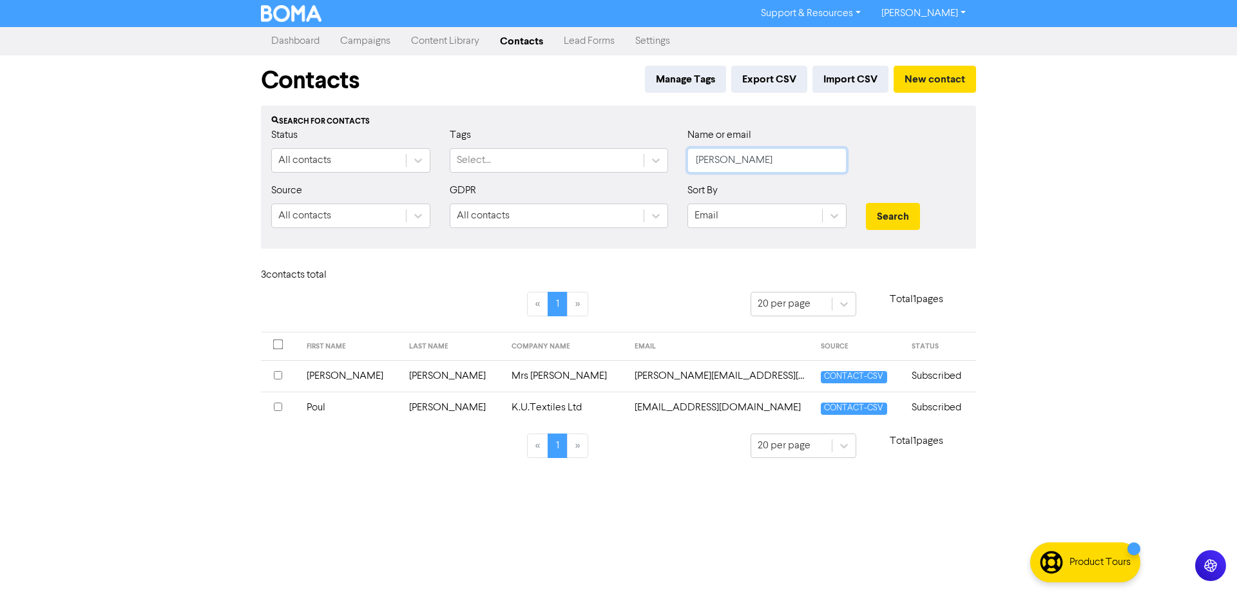
drag, startPoint x: 616, startPoint y: 144, endPoint x: 602, endPoint y: 144, distance: 14.2
click at [613, 143] on div "Status All contacts Tags Select... Name or email [PERSON_NAME]" at bounding box center [619, 155] width 714 height 55
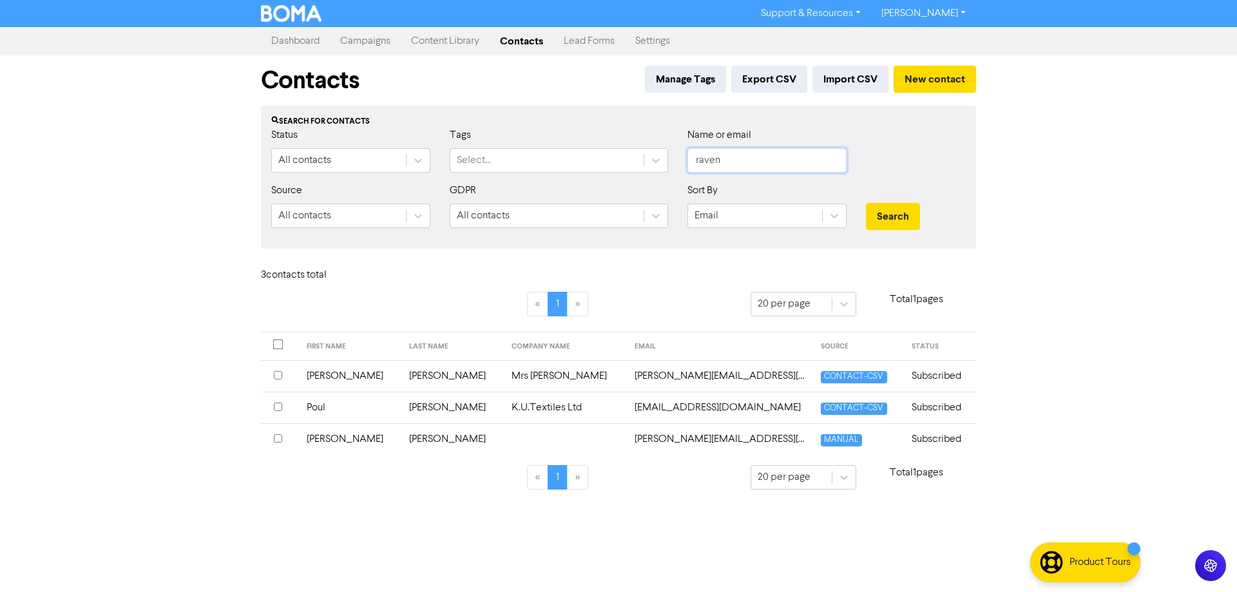
type input "raven"
click at [866, 203] on button "Search" at bounding box center [893, 216] width 54 height 27
